Goal: Find specific page/section: Find specific page/section

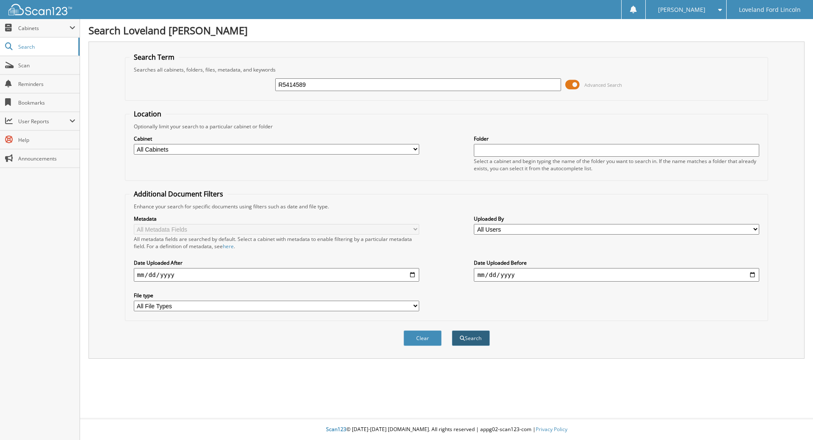
type input "R5414589"
click at [479, 333] on button "Search" at bounding box center [471, 338] width 38 height 16
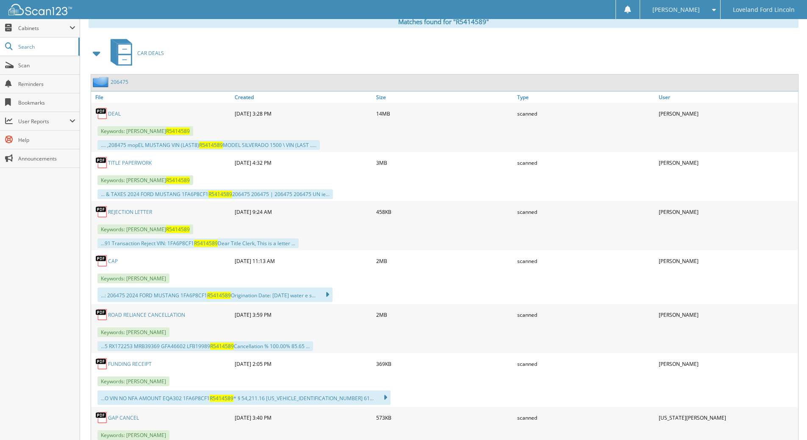
scroll to position [339, 0]
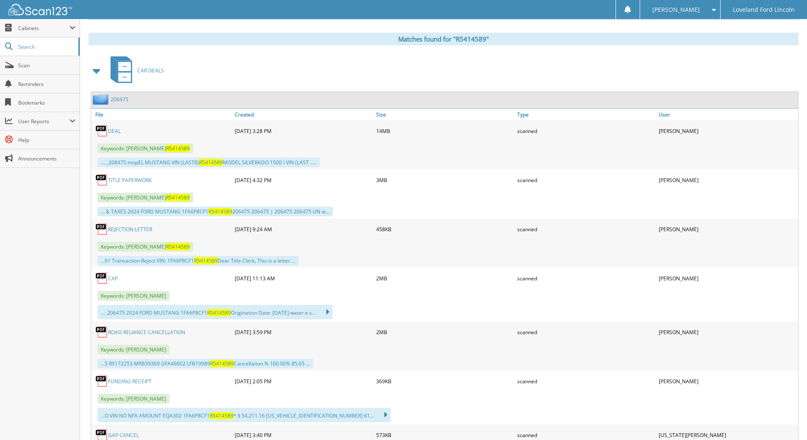
click at [139, 179] on link "TITLE PAPERWORK" at bounding box center [130, 180] width 44 height 7
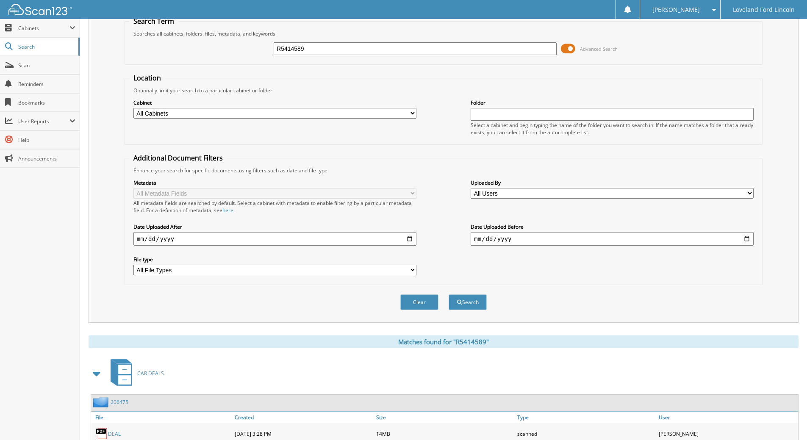
scroll to position [0, 0]
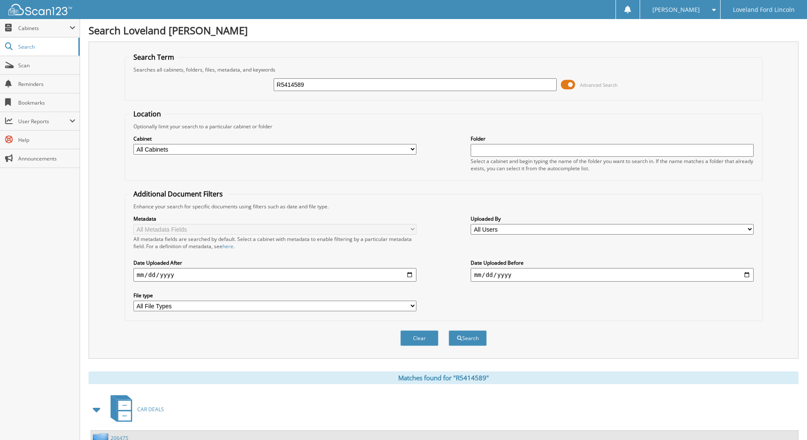
click at [320, 85] on input "R5414589" at bounding box center [415, 84] width 283 height 13
type input "R"
paste input "[US_VEHICLE_IDENTIFICATION_NUMBER]"
type input "[US_VEHICLE_IDENTIFICATION_NUMBER]"
click at [470, 341] on button "Search" at bounding box center [468, 338] width 38 height 16
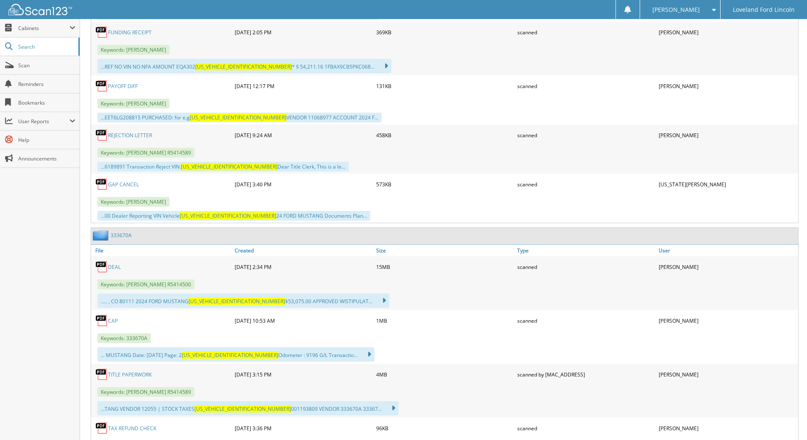
scroll to position [678, 0]
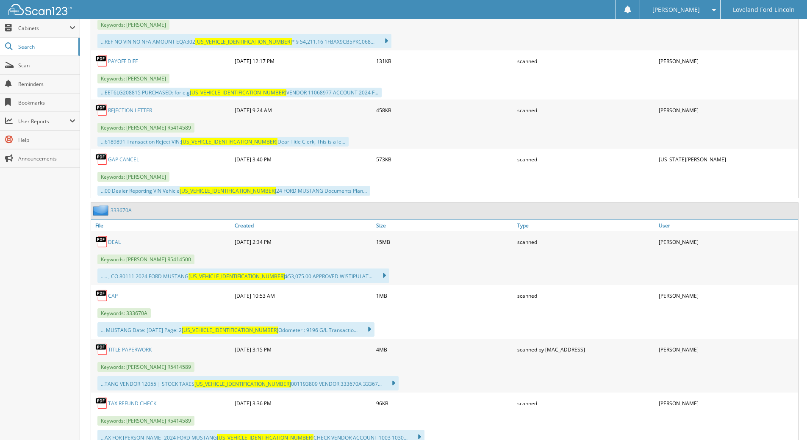
click at [130, 347] on link "TITLE PAPERWORK" at bounding box center [130, 349] width 44 height 7
